Goal: Obtain resource: Obtain resource

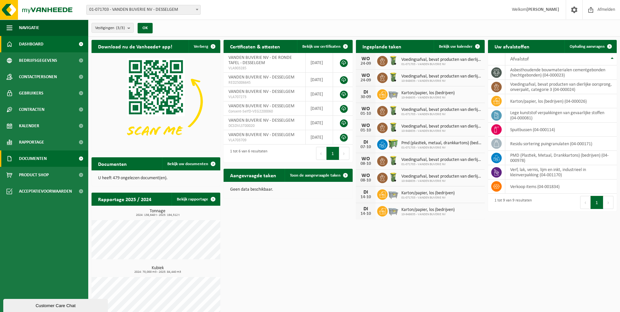
click at [50, 156] on link "Documenten" at bounding box center [44, 158] width 88 height 16
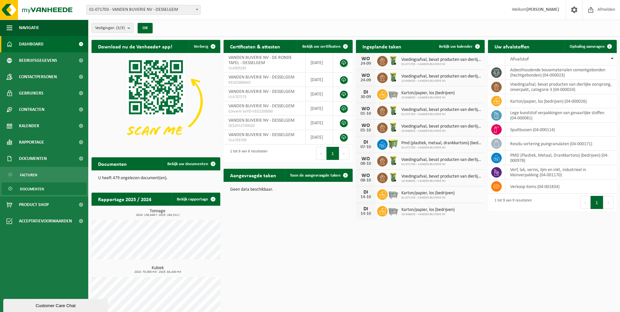
click at [34, 191] on span "Documenten" at bounding box center [32, 189] width 24 height 12
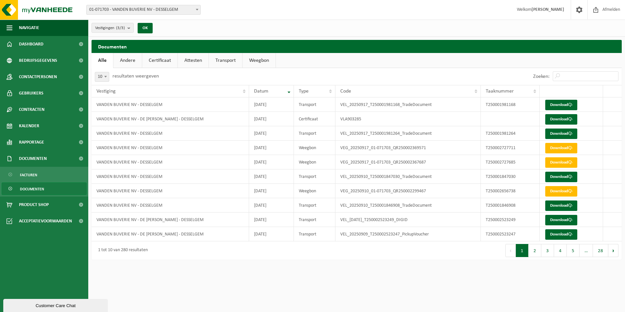
click at [250, 62] on link "Weegbon" at bounding box center [258, 60] width 33 height 15
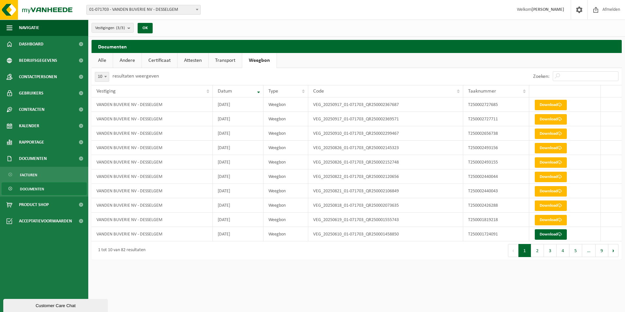
click at [102, 62] on link "Alle" at bounding box center [101, 60] width 21 height 15
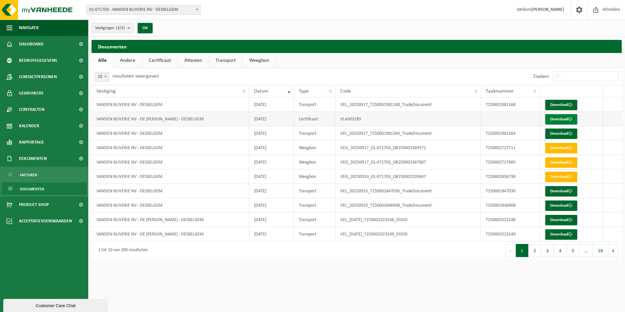
click at [555, 120] on link "Download" at bounding box center [561, 119] width 32 height 10
click at [281, 60] on ul "Alle Andere Certificaat Attesten Transport Weegbon" at bounding box center [356, 60] width 530 height 15
click at [275, 58] on link "Weegbon" at bounding box center [258, 60] width 33 height 15
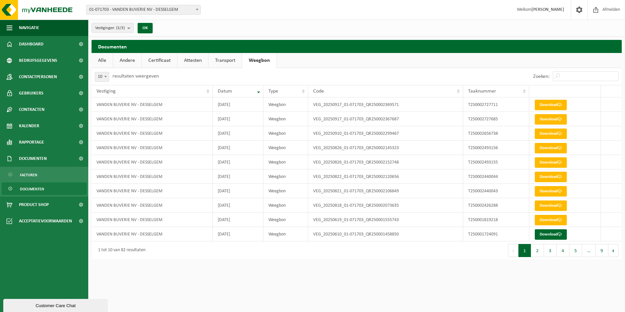
click at [39, 187] on span "Documenten" at bounding box center [32, 189] width 24 height 12
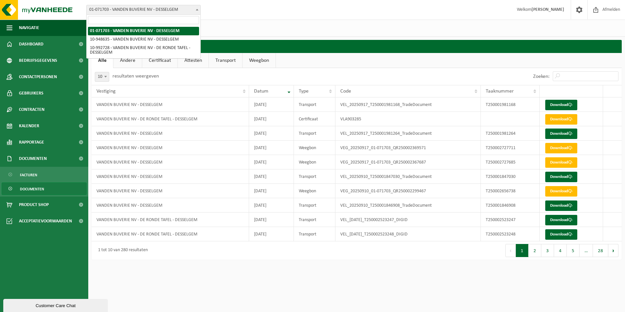
click at [142, 12] on span "01-071703 - VANDEN BUVERIE NV - DESSELGEM" at bounding box center [144, 9] width 114 height 9
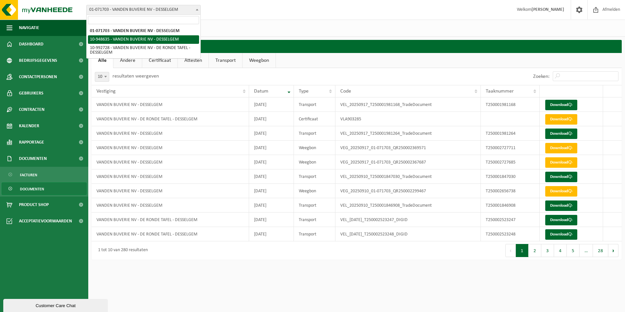
select select "142755"
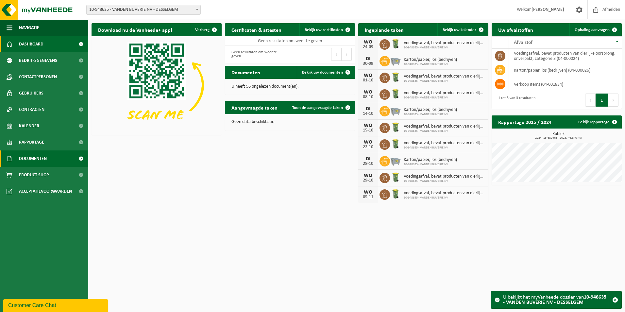
click at [31, 158] on span "Documenten" at bounding box center [33, 158] width 28 height 16
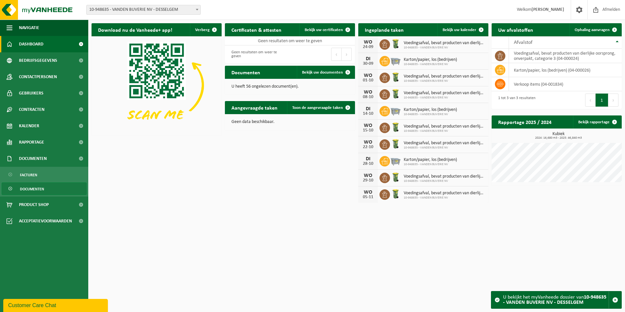
click at [29, 188] on span "Documenten" at bounding box center [32, 189] width 24 height 12
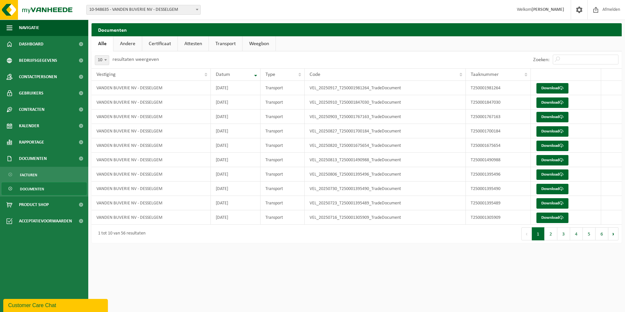
click at [261, 47] on link "Weegbon" at bounding box center [258, 43] width 33 height 15
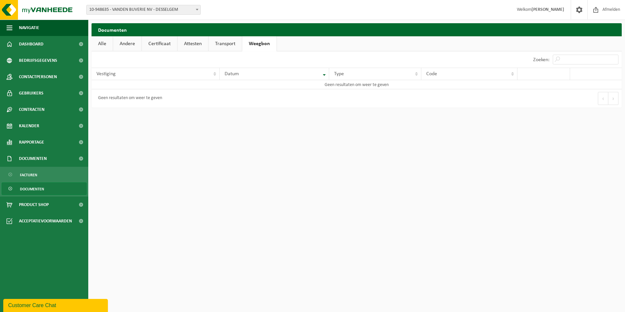
click at [143, 11] on span "10-948635 - VANDEN BUVERIE NV - DESSELGEM" at bounding box center [144, 9] width 114 height 9
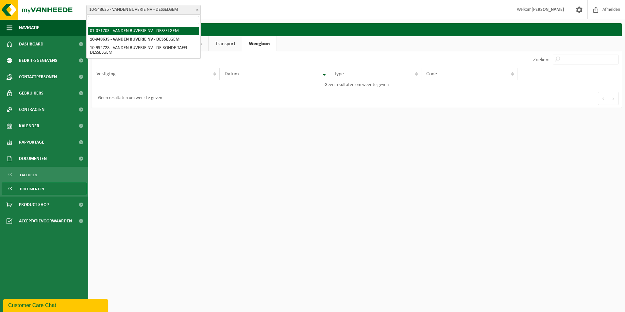
select select "482"
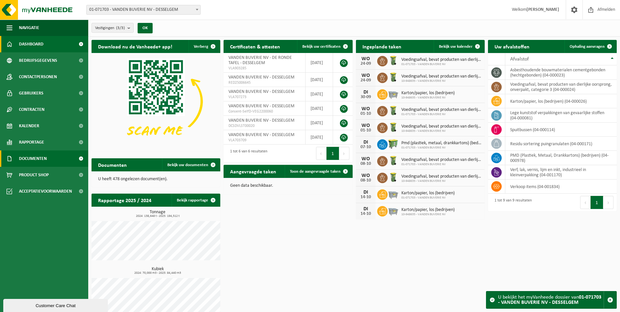
click at [39, 159] on span "Documenten" at bounding box center [33, 158] width 28 height 16
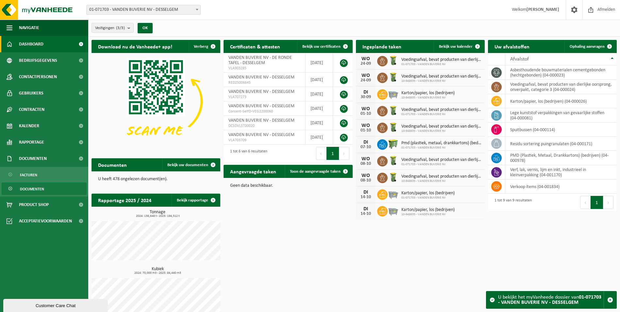
click at [28, 186] on span "Documenten" at bounding box center [32, 189] width 24 height 12
